Goal: Check status: Check status

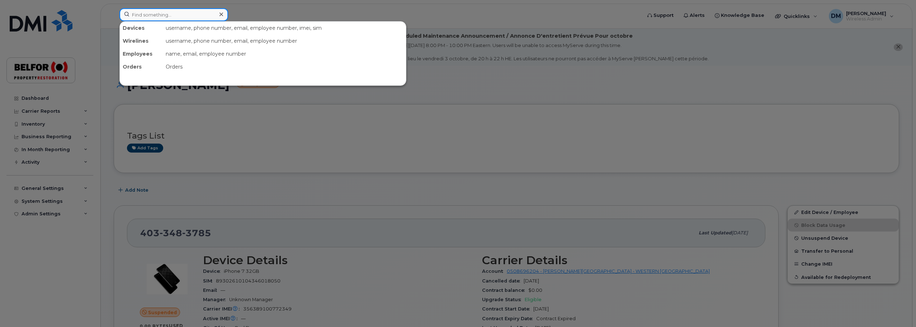
click at [146, 19] on input at bounding box center [173, 14] width 109 height 13
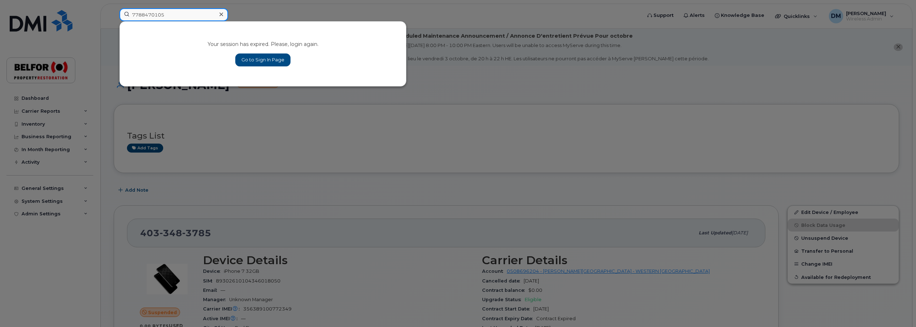
type input "7788470105"
click at [261, 60] on link "Go to Sign In Page" at bounding box center [262, 59] width 55 height 13
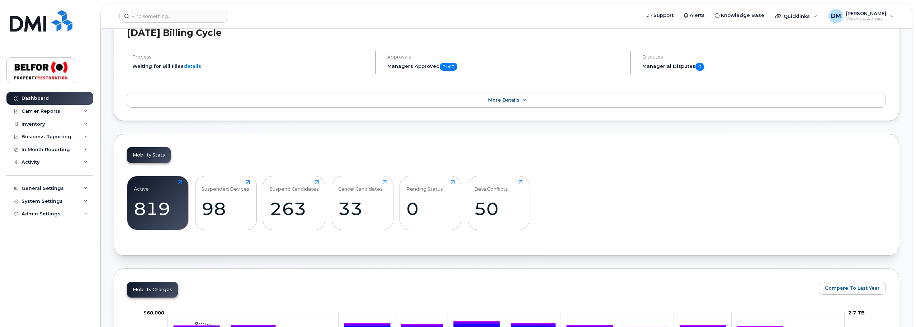
scroll to position [36, 0]
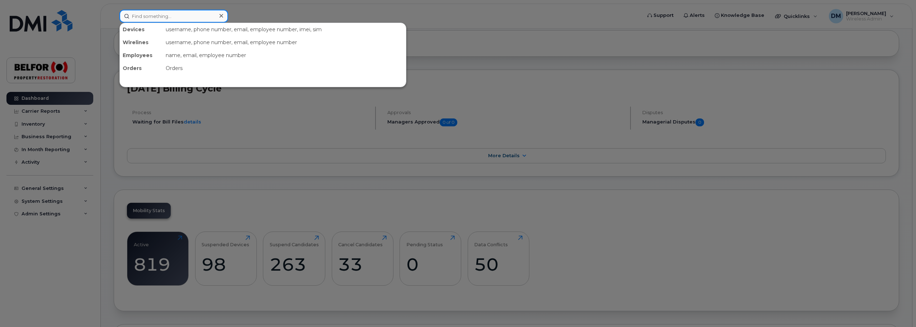
click at [162, 20] on input at bounding box center [173, 16] width 109 height 13
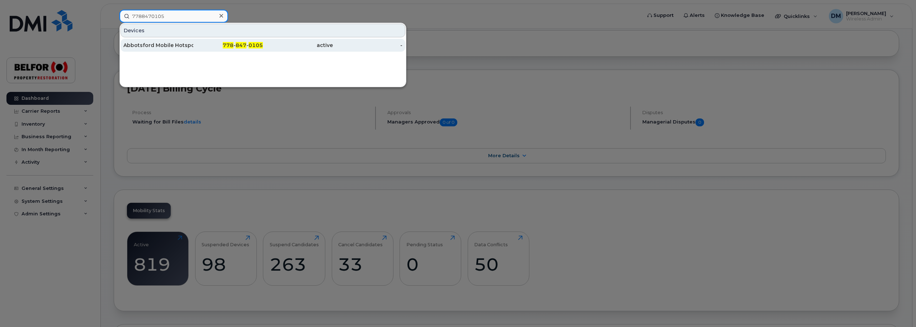
type input "7788470105"
click at [165, 46] on div "Abbotsford Mobile Hotspot" at bounding box center [158, 45] width 70 height 7
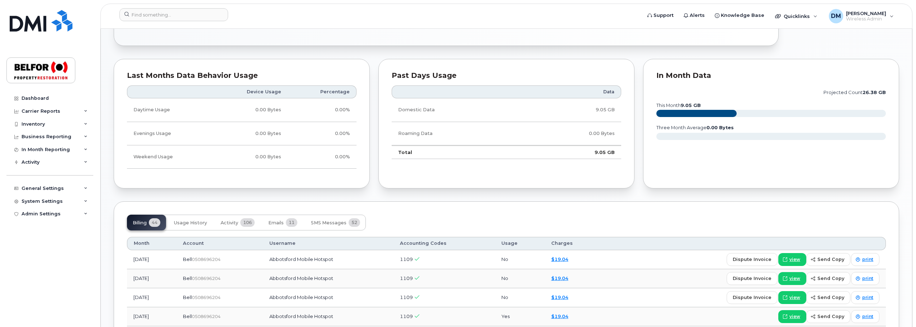
scroll to position [359, 0]
